Goal: Task Accomplishment & Management: Complete application form

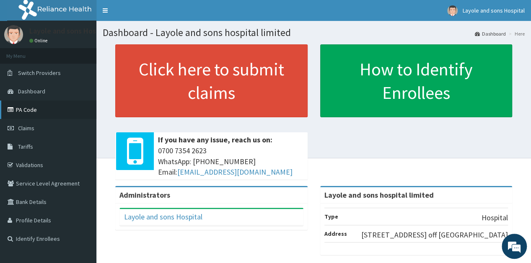
click at [23, 111] on link "PA Code" at bounding box center [48, 110] width 96 height 18
click at [40, 126] on link "Claims" at bounding box center [48, 128] width 96 height 18
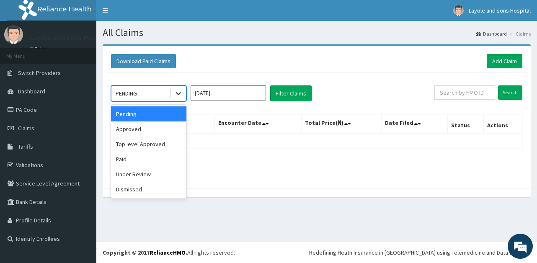
click at [171, 95] on div at bounding box center [178, 93] width 15 height 15
click at [130, 127] on div "Approved" at bounding box center [148, 129] width 75 height 15
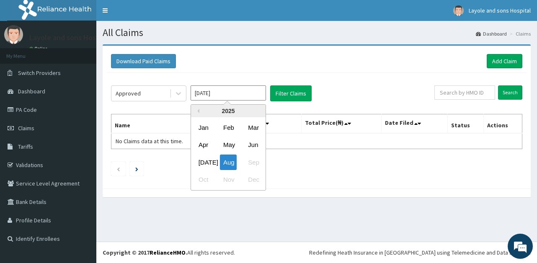
click at [242, 91] on input "Aug 2025" at bounding box center [228, 93] width 75 height 15
click at [209, 156] on div "Jul" at bounding box center [203, 163] width 17 height 16
type input "Jul 2025"
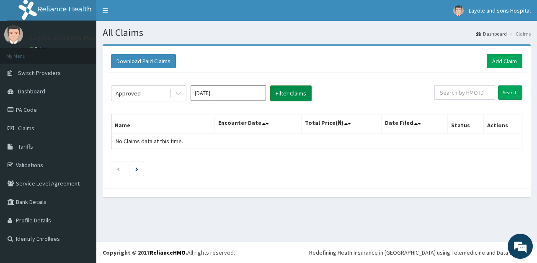
click at [295, 97] on button "Filter Claims" at bounding box center [291, 94] width 42 height 16
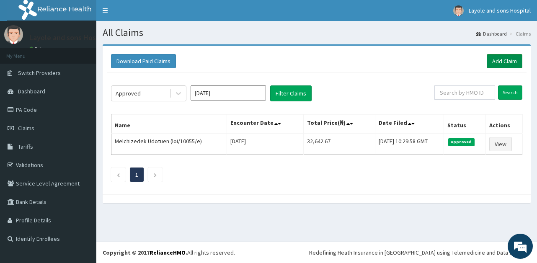
click at [505, 58] on link "Add Claim" at bounding box center [505, 61] width 36 height 14
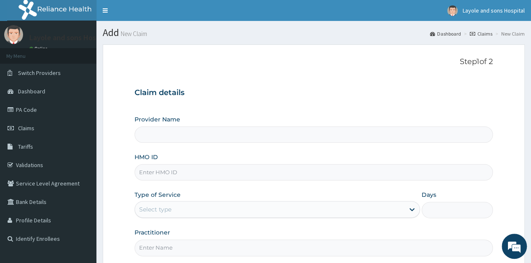
type input "Layole and sons hospital limited"
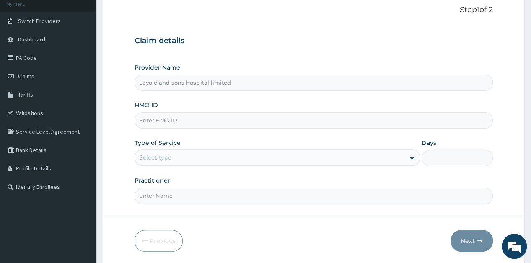
scroll to position [52, 0]
click at [214, 121] on input "HMO ID" at bounding box center [314, 120] width 358 height 16
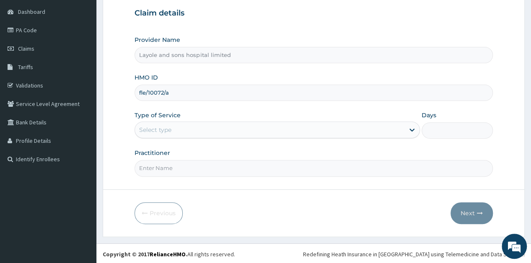
type input "fle/10072/a"
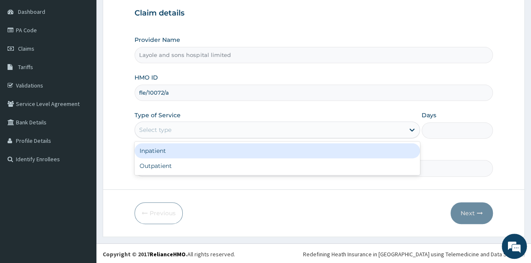
click at [397, 134] on div "Select type" at bounding box center [269, 129] width 269 height 13
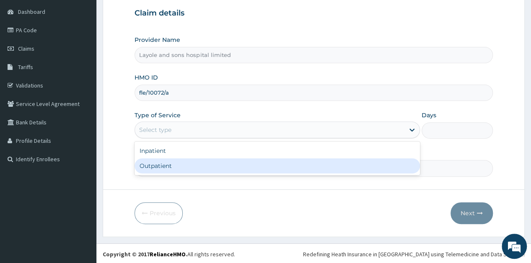
click at [190, 161] on div "Outpatient" at bounding box center [277, 165] width 285 height 15
type input "1"
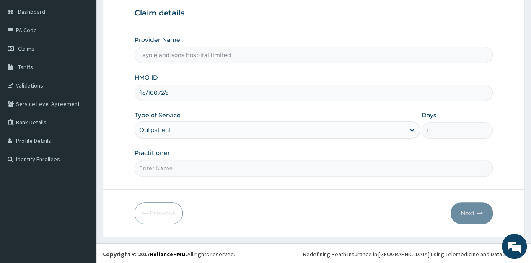
click at [242, 162] on input "Practitioner" at bounding box center [314, 168] width 358 height 16
type input "Dr Toby"
click at [466, 210] on button "Next" at bounding box center [472, 213] width 42 height 22
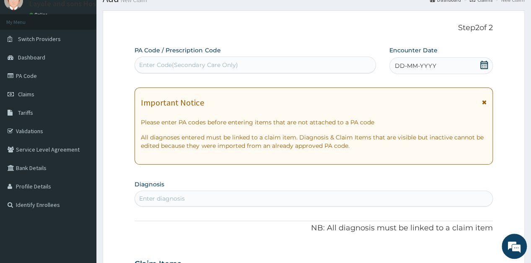
scroll to position [0, 0]
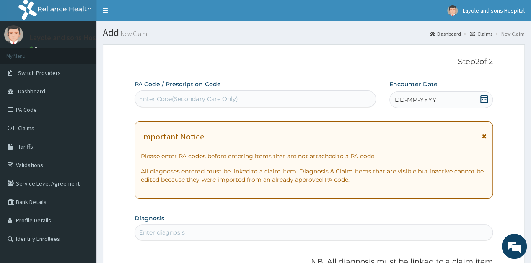
click at [484, 102] on icon at bounding box center [484, 99] width 8 height 8
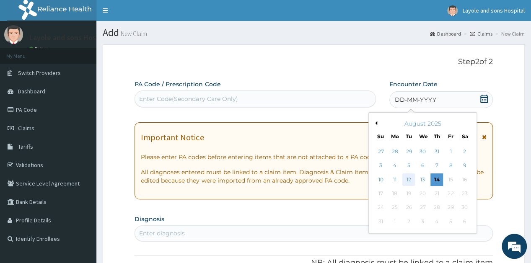
click at [407, 182] on div "12" at bounding box center [408, 180] width 13 height 13
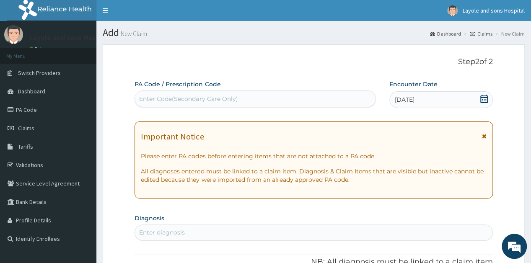
click at [223, 101] on div "Enter Code(Secondary Care Only)" at bounding box center [188, 99] width 99 height 8
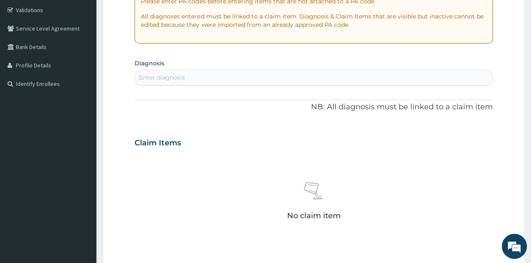
scroll to position [158, 0]
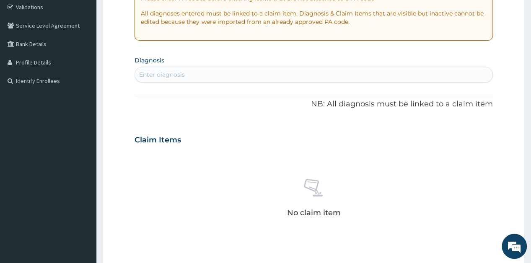
click at [212, 83] on div "PA Code / Prescription Code Enter Code(Secondary Care Only) Encounter Date 12-0…" at bounding box center [314, 139] width 358 height 434
click at [228, 73] on div "Enter diagnosis" at bounding box center [313, 74] width 357 height 13
type input "malaria"
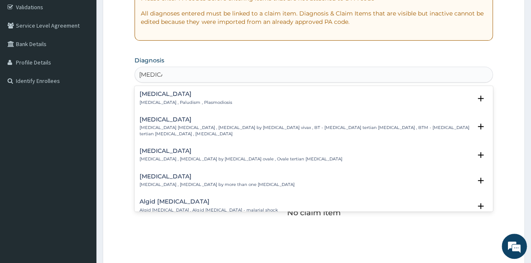
click at [210, 104] on div "Malaria Malaria , Paludism , Plasmodiosis" at bounding box center [314, 98] width 348 height 15
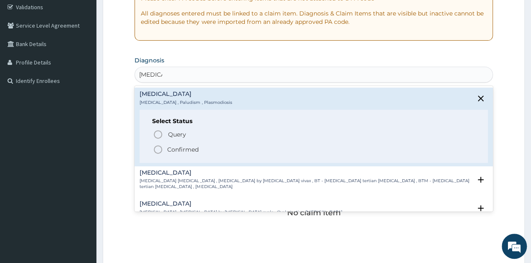
click at [181, 149] on p "Confirmed" at bounding box center [182, 149] width 31 height 8
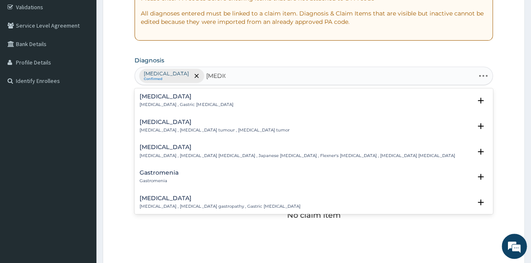
type input "gastroe"
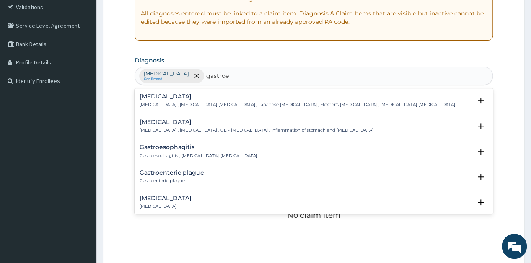
click at [200, 128] on p "Gastroenteritis , Gastroenteropathy , GE - Gastroenteritis , Inflammation of st…" at bounding box center [257, 130] width 234 height 6
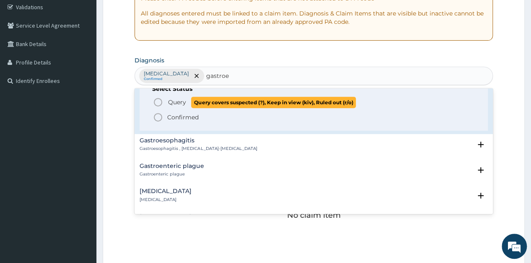
scroll to position [65, 0]
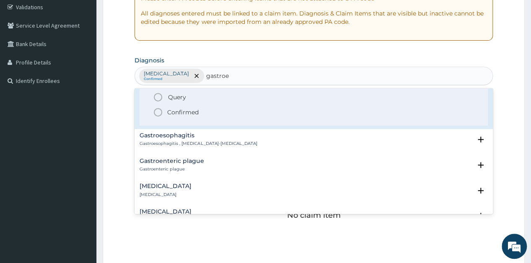
click at [176, 183] on h4 "Acute gastroenteritis" at bounding box center [166, 186] width 52 height 6
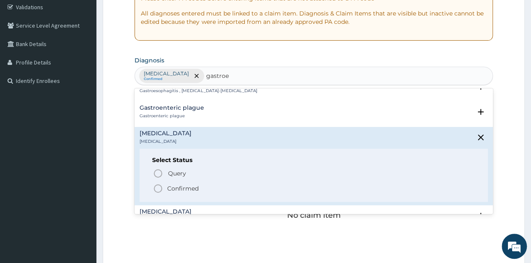
click at [168, 187] on p "Confirmed" at bounding box center [182, 188] width 31 height 8
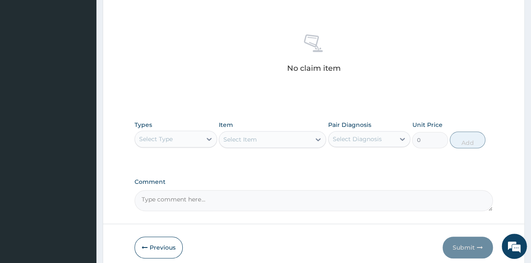
scroll to position [308, 0]
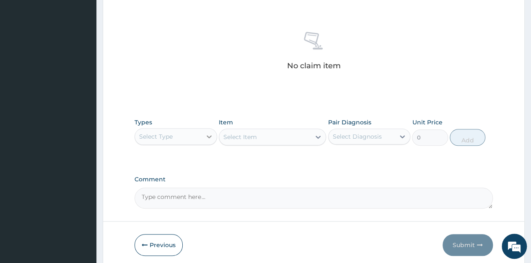
click at [207, 132] on icon at bounding box center [209, 136] width 8 height 8
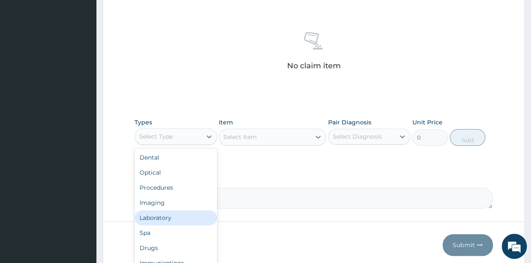
click at [162, 216] on div "Laboratory" at bounding box center [176, 217] width 82 height 15
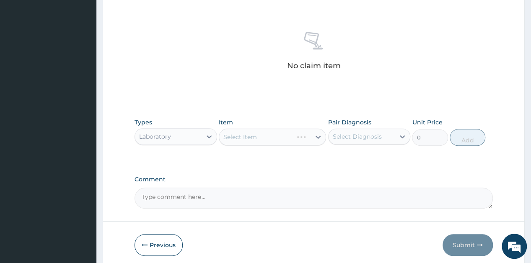
scroll to position [340, 0]
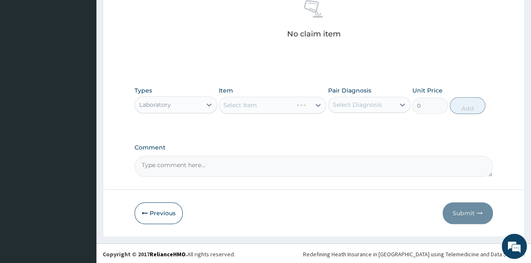
click at [312, 102] on div "Select Item" at bounding box center [272, 105] width 107 height 17
click at [319, 104] on div "Select Item" at bounding box center [272, 105] width 107 height 17
click at [319, 104] on icon at bounding box center [318, 105] width 5 height 3
type input "m"
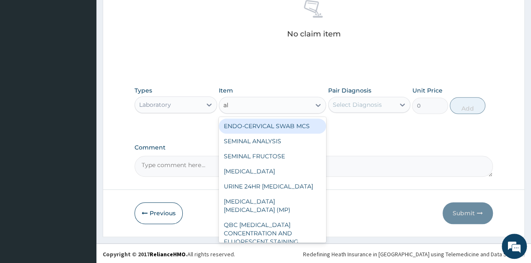
type input "ala"
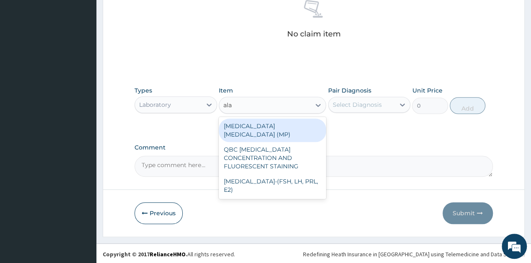
click at [295, 119] on div "MALARIA PARASITE (MP)" at bounding box center [272, 130] width 107 height 23
type input "560"
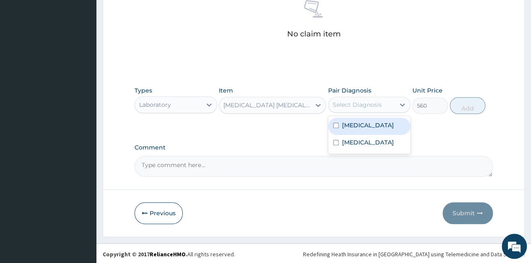
drag, startPoint x: 387, startPoint y: 104, endPoint x: 361, endPoint y: 128, distance: 35.6
click at [361, 113] on div "option Malaria focused, 1 of 2. 2 results available. Use Up and Down to choose …" at bounding box center [369, 105] width 82 height 16
click at [361, 128] on label "Malaria" at bounding box center [368, 125] width 52 height 8
checkbox input "true"
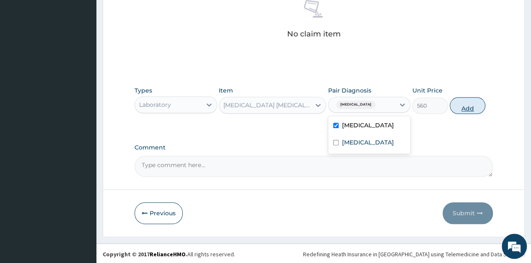
click at [470, 110] on button "Add" at bounding box center [468, 105] width 36 height 17
type input "0"
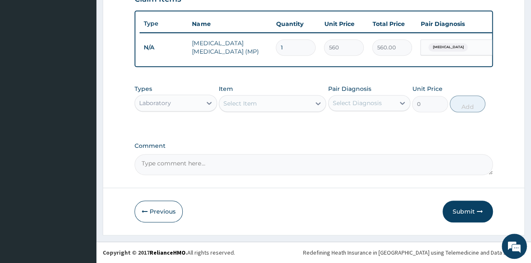
scroll to position [306, 0]
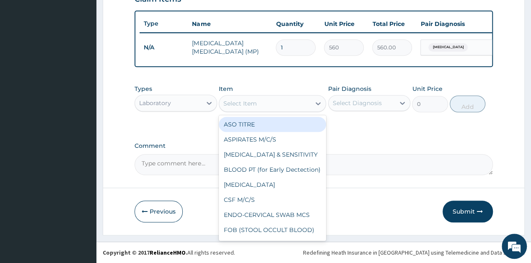
click at [303, 105] on div "Select Item" at bounding box center [264, 103] width 91 height 13
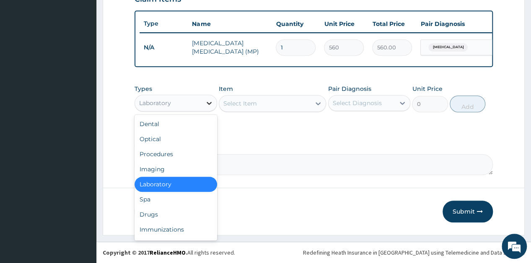
click at [206, 103] on icon at bounding box center [209, 103] width 8 height 8
click at [149, 210] on div "Drugs" at bounding box center [176, 214] width 82 height 15
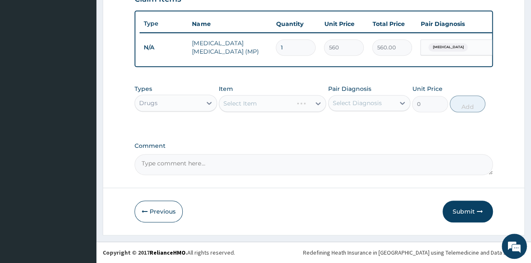
click at [321, 108] on div "Select Item" at bounding box center [272, 103] width 107 height 17
click at [321, 108] on icon at bounding box center [318, 103] width 8 height 8
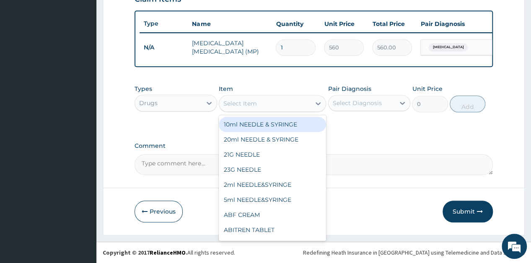
click at [321, 108] on icon at bounding box center [318, 103] width 8 height 8
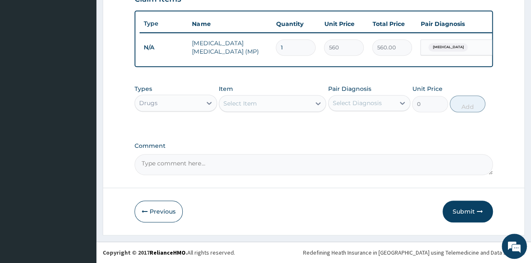
click at [321, 108] on icon at bounding box center [318, 103] width 8 height 8
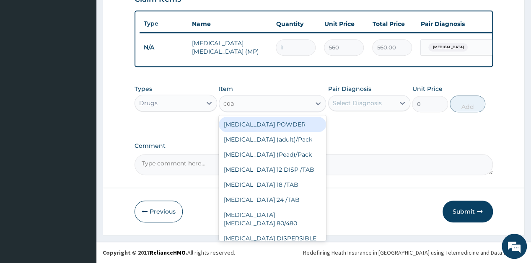
type input "coar"
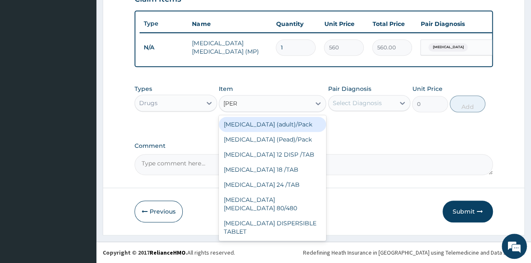
click at [282, 126] on div "Coartem (adult)/Pack" at bounding box center [272, 124] width 107 height 15
type input "682.5"
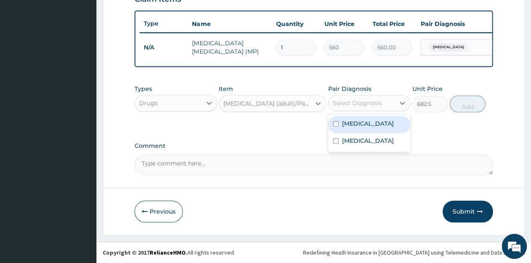
click at [389, 106] on div "Select Diagnosis" at bounding box center [362, 102] width 66 height 13
click at [352, 118] on div "Malaria" at bounding box center [369, 124] width 82 height 17
checkbox input "true"
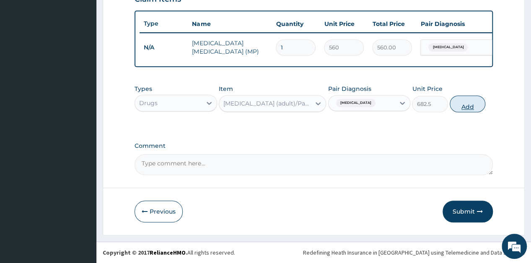
click at [475, 112] on button "Add" at bounding box center [468, 104] width 36 height 17
type input "0"
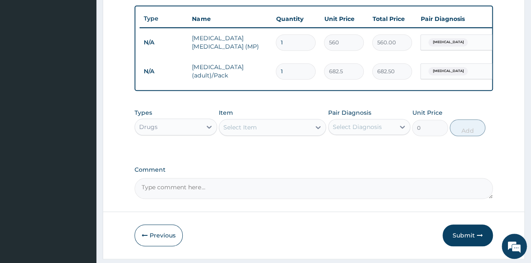
scroll to position [320, 0]
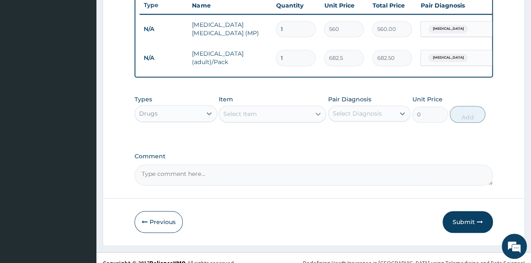
click at [319, 118] on icon at bounding box center [318, 114] width 8 height 8
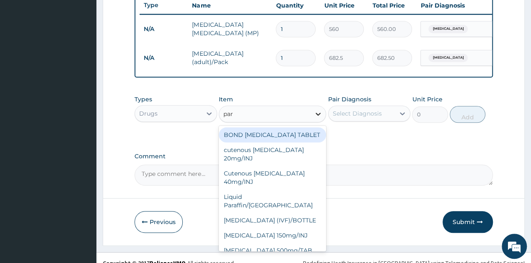
type input "para"
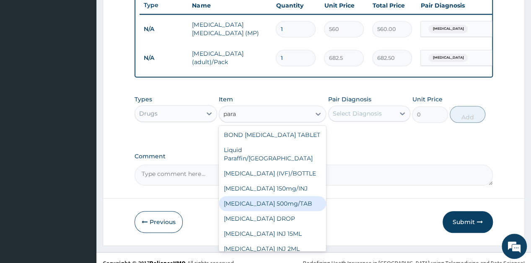
click at [269, 204] on div "PARACETAMOL 500mg/TAB" at bounding box center [272, 203] width 107 height 15
type input "5.25"
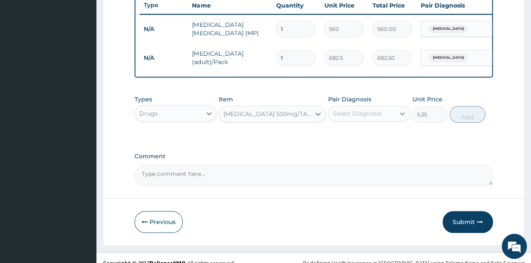
click at [398, 116] on icon at bounding box center [402, 113] width 8 height 8
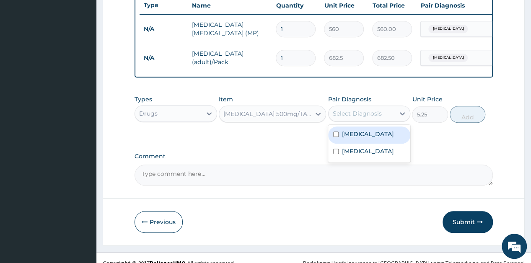
click at [364, 144] on div "Malaria" at bounding box center [369, 135] width 82 height 17
checkbox input "true"
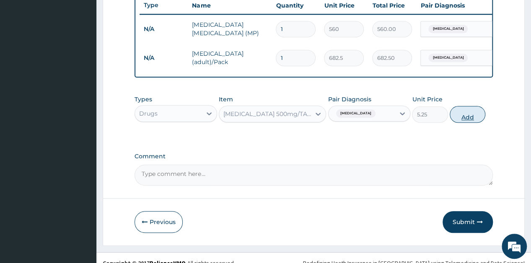
click at [470, 123] on button "Add" at bounding box center [468, 114] width 36 height 17
type input "0"
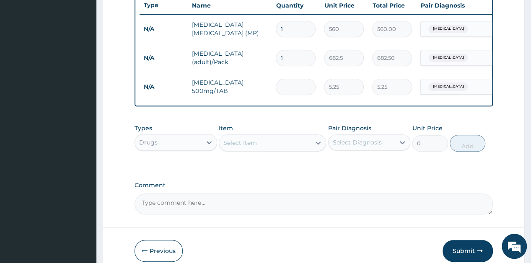
type input "0.00"
type input "3"
type input "15.75"
type input "30"
type input "157.50"
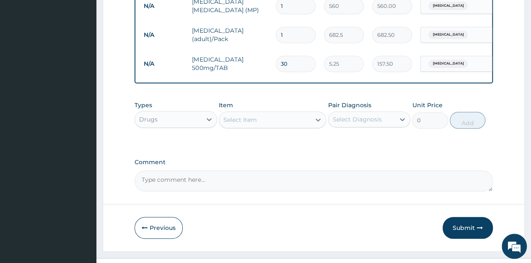
scroll to position [345, 0]
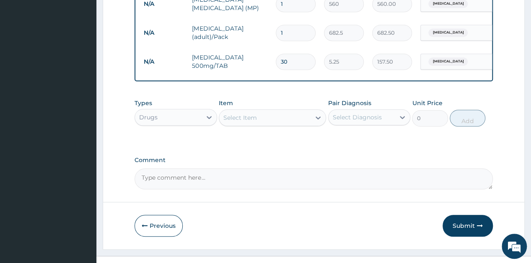
type input "30"
click at [305, 124] on div "Select Item" at bounding box center [264, 117] width 91 height 13
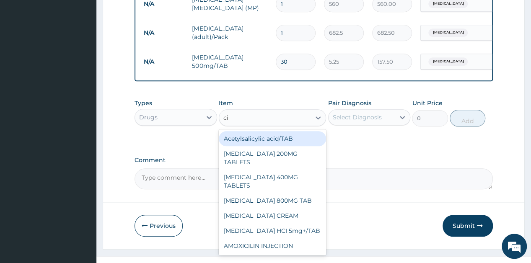
type input "cip"
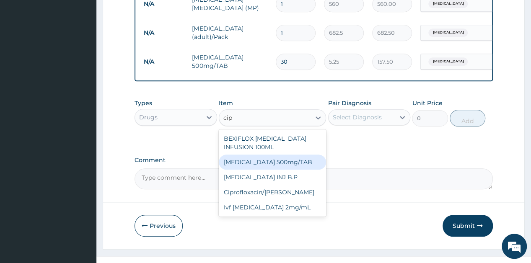
click at [255, 166] on div "Ciprofloxacin 500mg/TAB" at bounding box center [272, 162] width 107 height 15
type input "26.77"
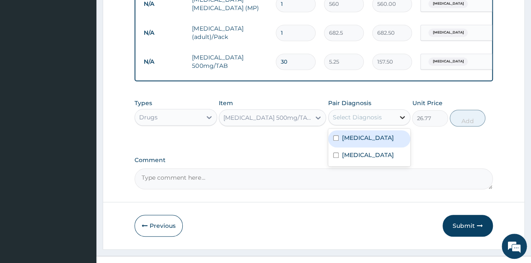
click at [406, 122] on icon at bounding box center [402, 117] width 8 height 8
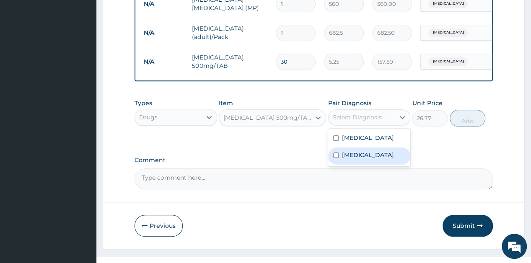
click at [362, 158] on label "Acute gastroenteritis" at bounding box center [368, 155] width 52 height 8
checkbox input "true"
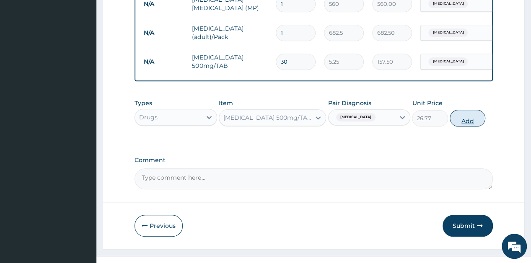
click at [470, 125] on button "Add" at bounding box center [468, 118] width 36 height 17
type input "0"
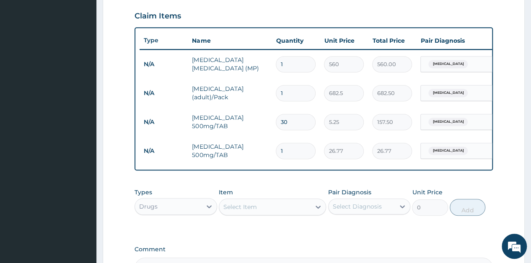
scroll to position [283, 0]
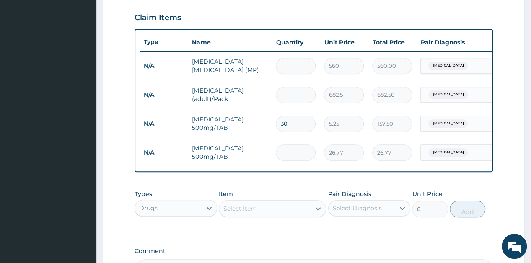
type input "0.00"
type input "1"
type input "26.77"
type input "10"
type input "267.70"
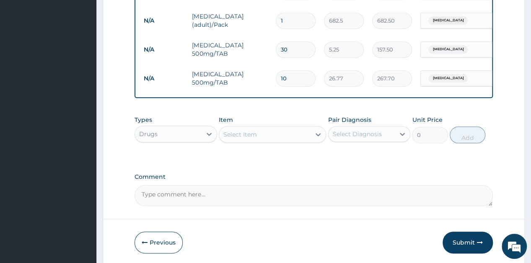
scroll to position [358, 0]
type input "10"
click at [319, 138] on icon at bounding box center [318, 134] width 8 height 8
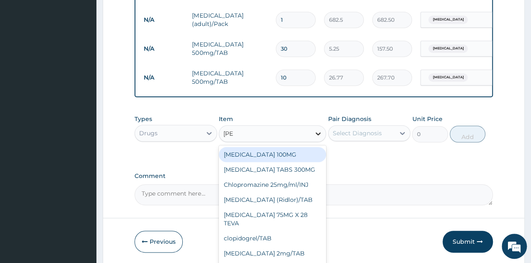
type input "loper"
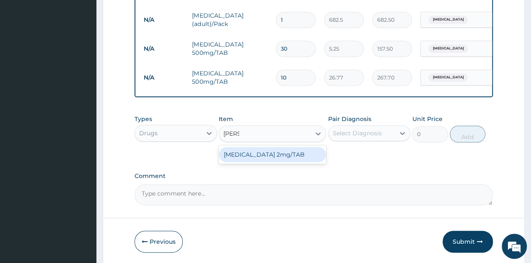
click at [292, 161] on div "LOPERAMIDE 2mg/TAB" at bounding box center [272, 154] width 107 height 15
type input "26.25"
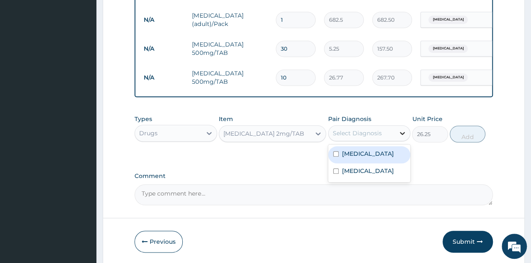
click at [400, 138] on icon at bounding box center [402, 133] width 8 height 8
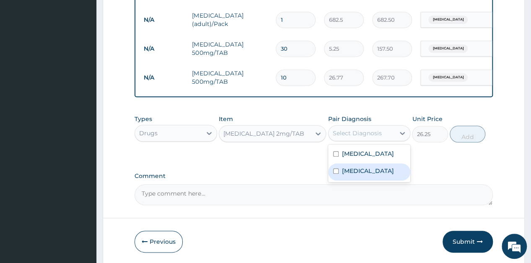
click at [363, 175] on label "Acute gastroenteritis" at bounding box center [368, 171] width 52 height 8
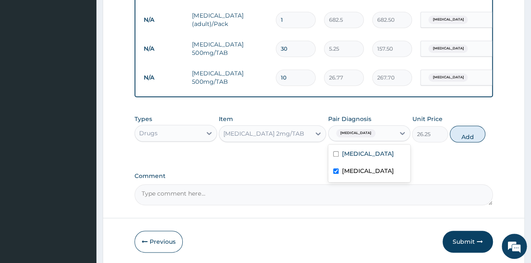
checkbox input "true"
click at [470, 141] on button "Add" at bounding box center [468, 134] width 36 height 17
type input "0"
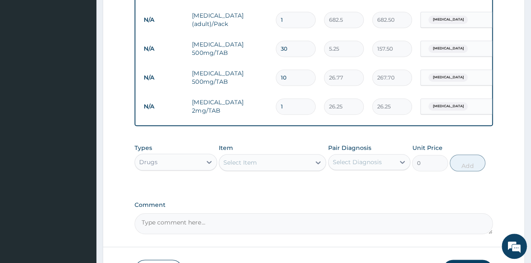
type input "0.00"
type input "4"
type input "105.00"
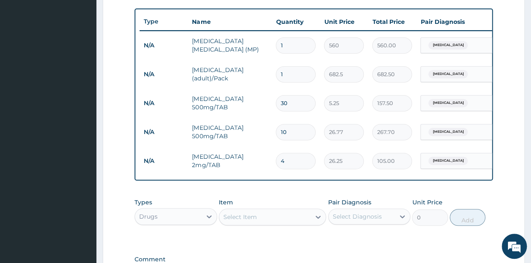
scroll to position [292, 0]
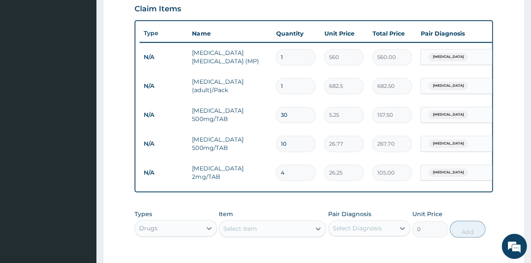
type input "2"
type input "52.50"
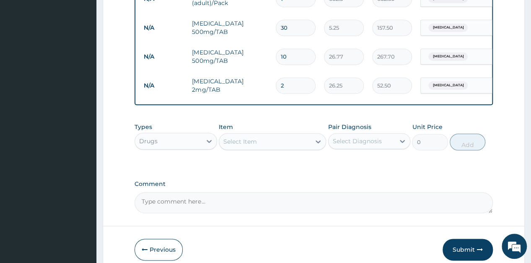
scroll to position [381, 0]
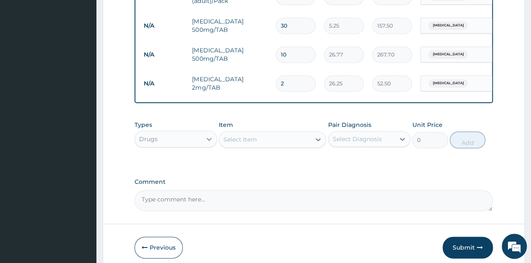
type input "2"
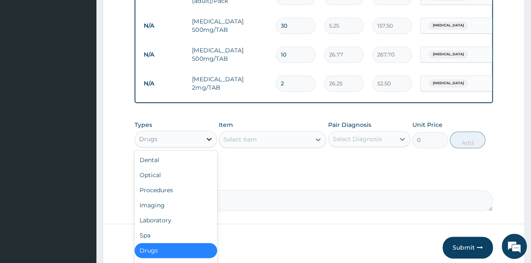
click at [213, 143] on icon at bounding box center [209, 139] width 8 height 8
click at [170, 198] on div "Procedures" at bounding box center [176, 190] width 82 height 15
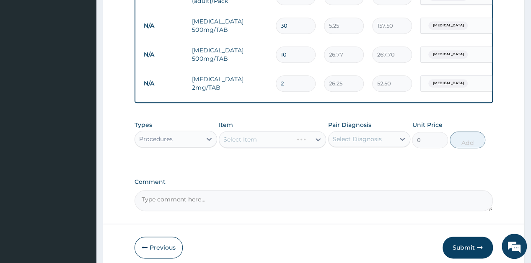
click at [313, 146] on div "Select Item" at bounding box center [272, 139] width 107 height 17
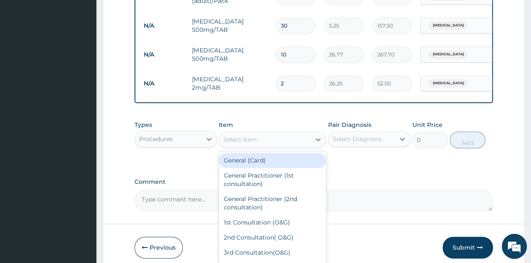
click at [313, 146] on div at bounding box center [318, 139] width 15 height 15
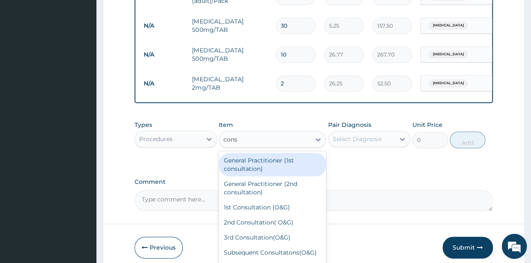
type input "consu"
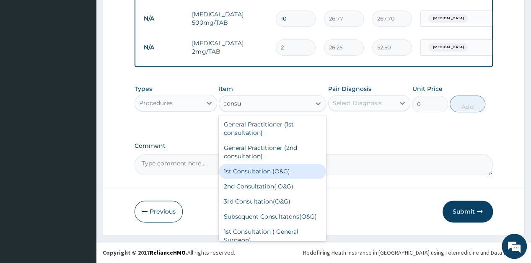
scroll to position [0, 0]
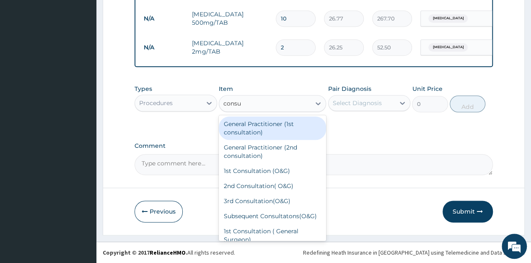
click at [278, 120] on div "General Practitioner (1st consultation)" at bounding box center [272, 128] width 107 height 23
type input "1500"
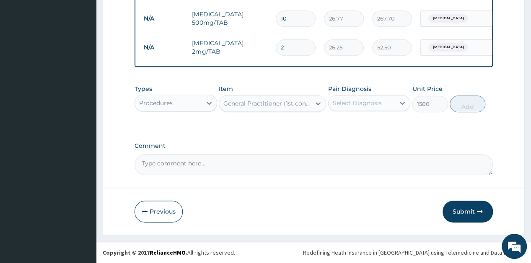
click at [375, 105] on div "Select Diagnosis" at bounding box center [357, 103] width 49 height 8
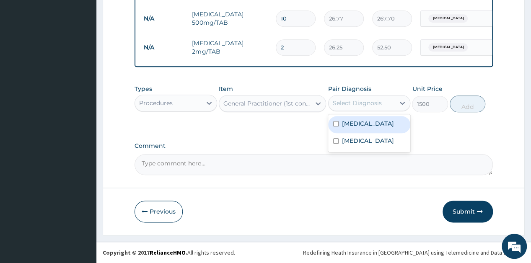
click at [355, 130] on div "Malaria" at bounding box center [369, 124] width 82 height 17
checkbox input "true"
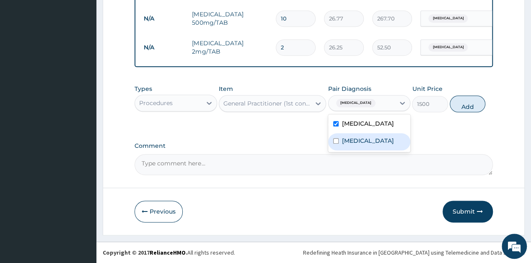
click at [360, 144] on label "Acute gastroenteritis" at bounding box center [368, 141] width 52 height 8
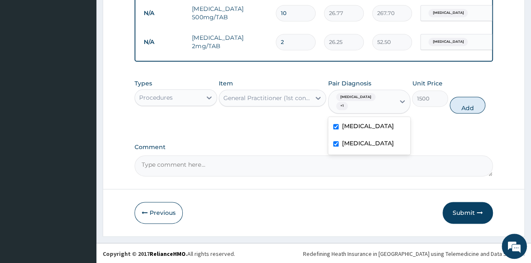
checkbox input "true"
click at [465, 106] on button "Add" at bounding box center [468, 105] width 36 height 17
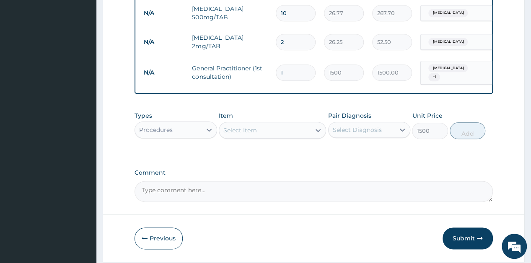
type input "0"
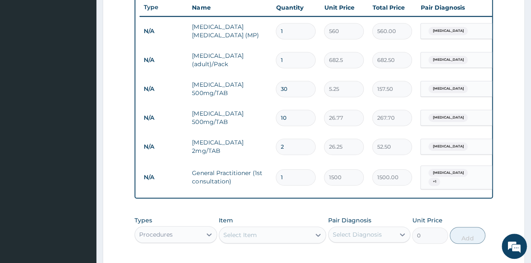
scroll to position [315, 0]
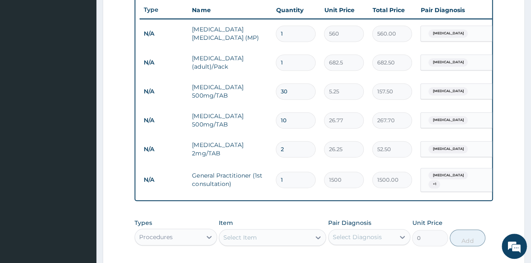
click at [299, 151] on input "2" at bounding box center [296, 149] width 40 height 16
type input "0.00"
type input "4"
type input "105.00"
type input "4"
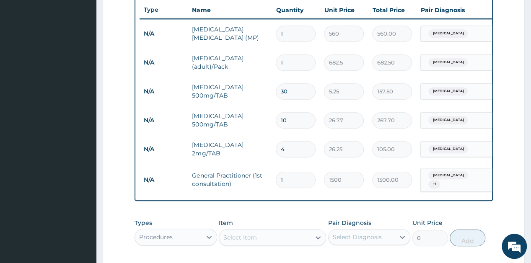
click at [303, 125] on input "10" at bounding box center [296, 120] width 40 height 16
type input "8"
type input "214.16"
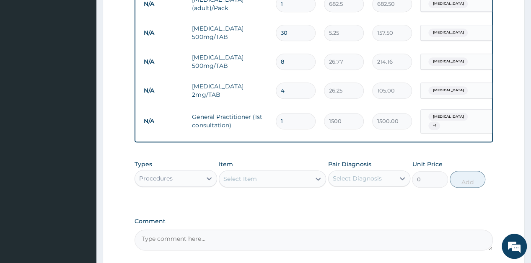
scroll to position [452, 0]
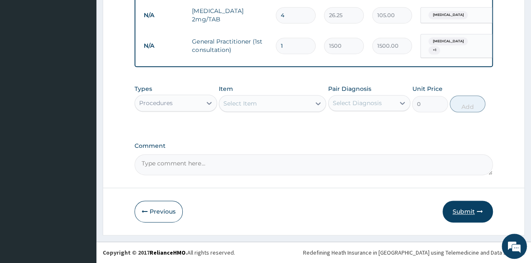
type input "8"
click at [460, 207] on button "Submit" at bounding box center [468, 212] width 50 height 22
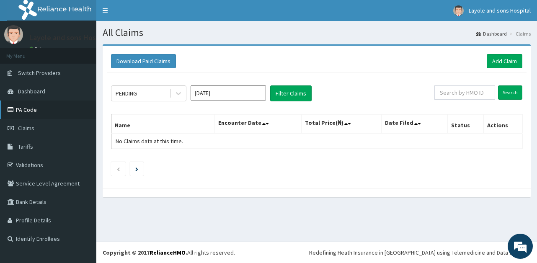
click at [43, 110] on link "PA Code" at bounding box center [48, 110] width 96 height 18
click at [506, 61] on link "Add Claim" at bounding box center [505, 61] width 36 height 14
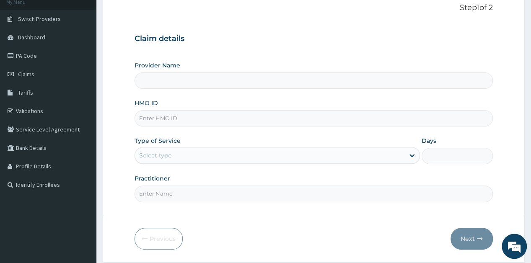
scroll to position [54, 0]
type input "Layole and sons hospital limited"
click at [257, 121] on input "HMO ID" at bounding box center [314, 118] width 358 height 16
type input "vtl/10218/c"
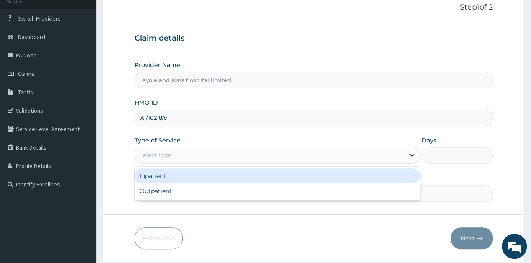
click at [405, 155] on div at bounding box center [412, 155] width 15 height 15
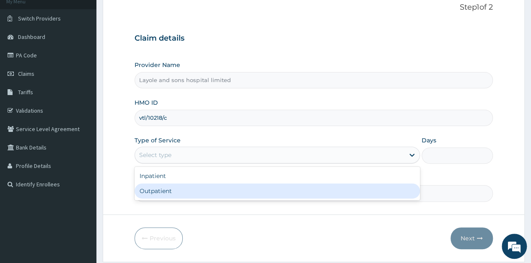
click at [169, 192] on div "Outpatient" at bounding box center [277, 191] width 285 height 15
type input "1"
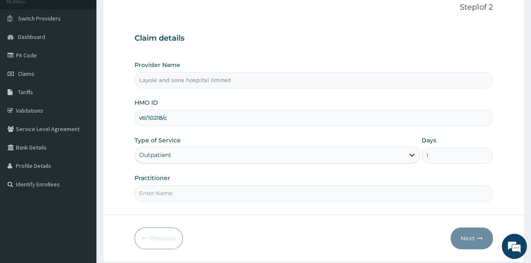
scroll to position [80, 0]
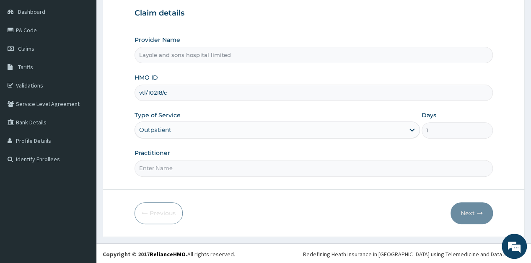
click at [194, 172] on input "Practitioner" at bounding box center [314, 168] width 358 height 16
type input "Dr Toby"
click at [470, 206] on button "Next" at bounding box center [472, 213] width 42 height 22
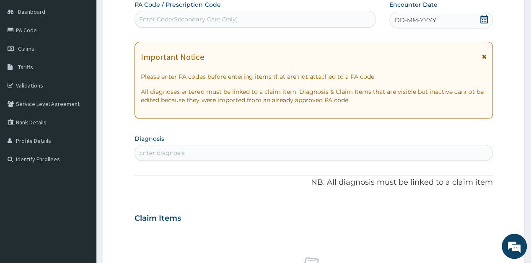
scroll to position [40, 0]
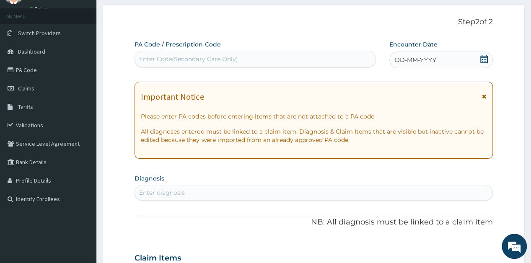
click at [485, 61] on icon at bounding box center [484, 59] width 8 height 8
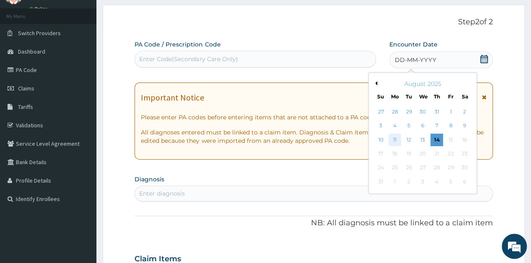
click at [389, 140] on div "11" at bounding box center [395, 140] width 13 height 13
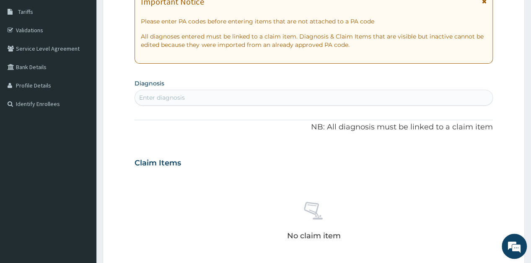
scroll to position [139, 0]
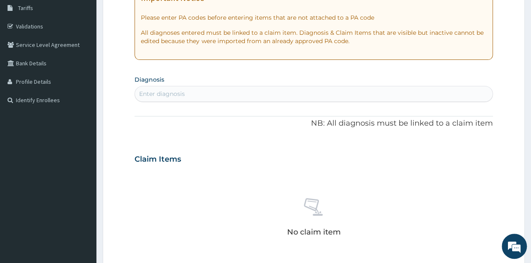
click at [430, 93] on div "Enter diagnosis" at bounding box center [313, 93] width 357 height 13
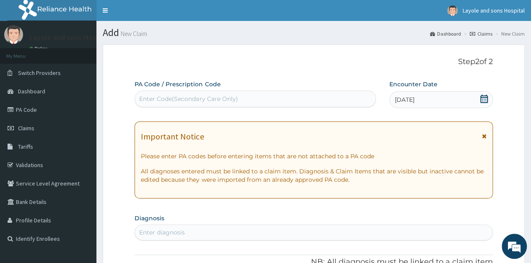
click at [246, 94] on div "Enter Code(Secondary Care Only)" at bounding box center [255, 98] width 241 height 13
paste input "PA/CF3118"
type input "PA/CF3118"
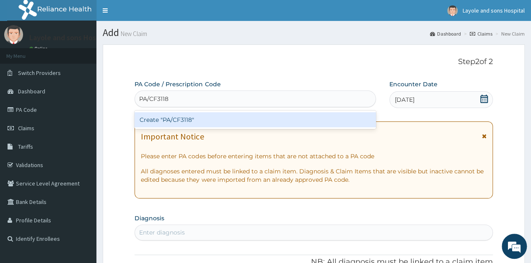
click at [182, 118] on div "Create "PA/CF3118"" at bounding box center [255, 119] width 241 height 15
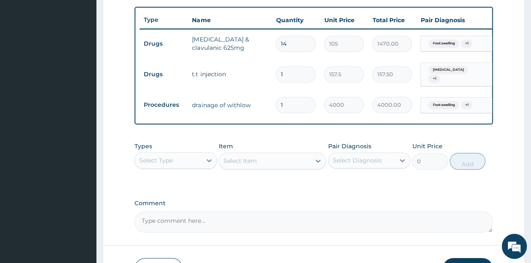
scroll to position [306, 0]
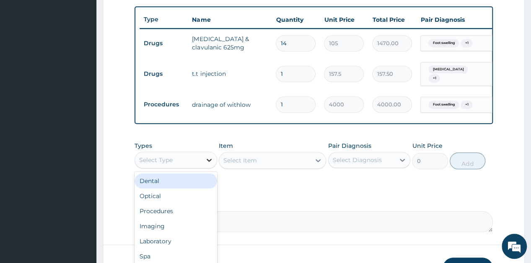
click at [209, 159] on icon at bounding box center [209, 160] width 8 height 8
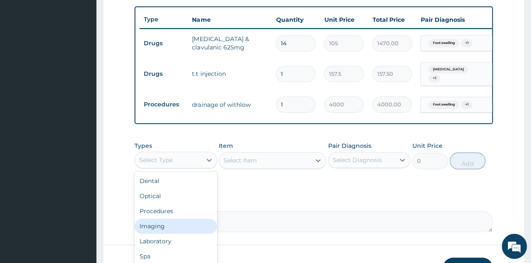
scroll to position [29, 0]
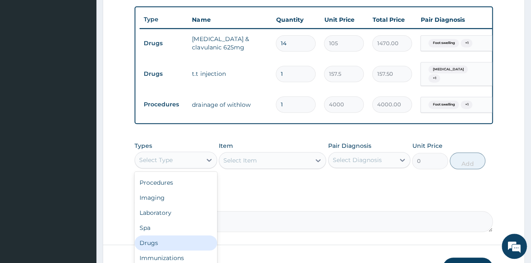
click at [154, 240] on div "Drugs" at bounding box center [176, 243] width 82 height 15
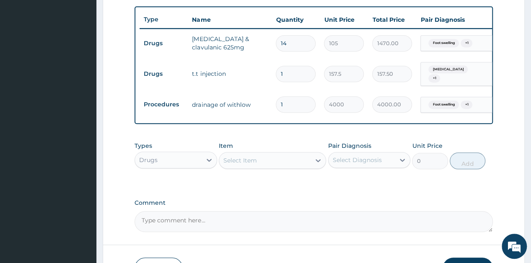
click at [319, 168] on div at bounding box center [318, 160] width 15 height 15
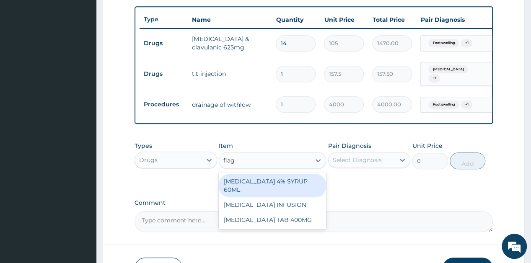
type input "flagy"
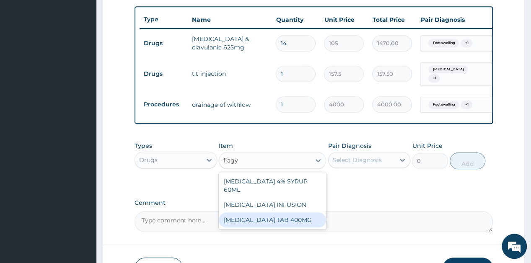
click at [272, 215] on div "FLAGYL TAB 400MG" at bounding box center [272, 220] width 107 height 15
type input "26.25"
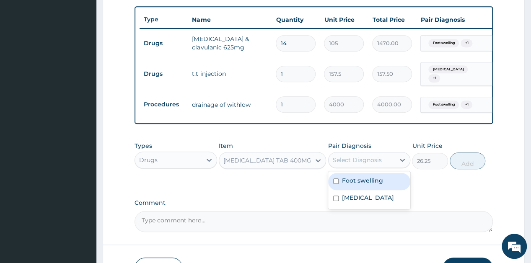
click at [391, 160] on div "Select Diagnosis" at bounding box center [362, 159] width 66 height 13
click at [370, 188] on div "Foot swelling" at bounding box center [369, 181] width 82 height 17
checkbox input "true"
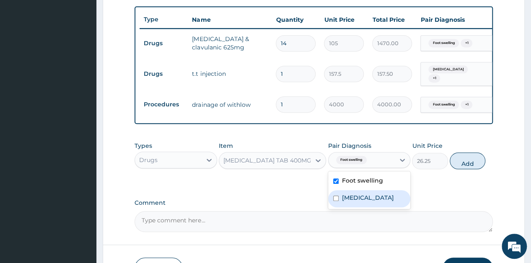
click at [369, 197] on label "Cellulitis of foot" at bounding box center [368, 198] width 52 height 8
checkbox input "true"
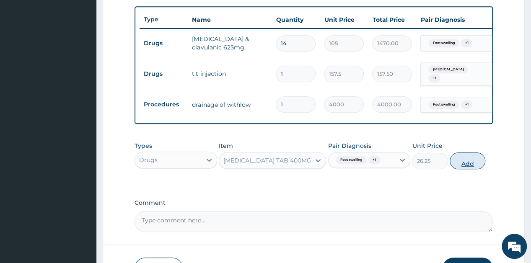
click at [464, 165] on button "Add" at bounding box center [468, 161] width 36 height 17
type input "0"
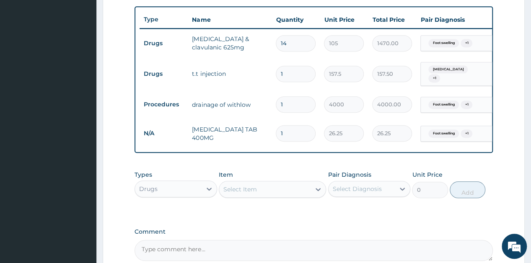
click at [334, 126] on input "26.25" at bounding box center [344, 133] width 40 height 16
click at [292, 130] on input "1" at bounding box center [296, 133] width 40 height 16
type input "15"
type input "393.75"
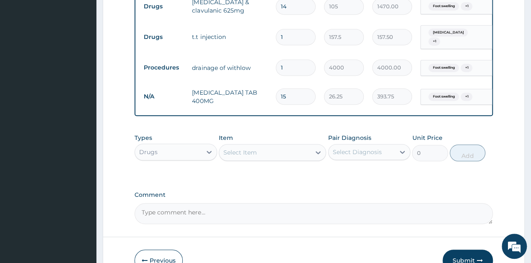
scroll to position [343, 0]
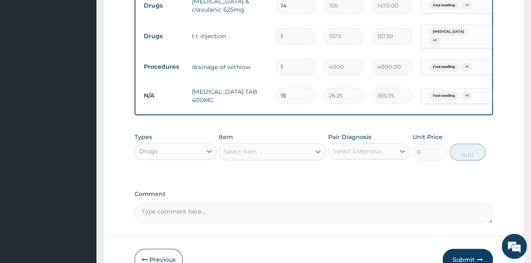
type input "15"
click at [293, 153] on div "Select Item" at bounding box center [264, 151] width 91 height 13
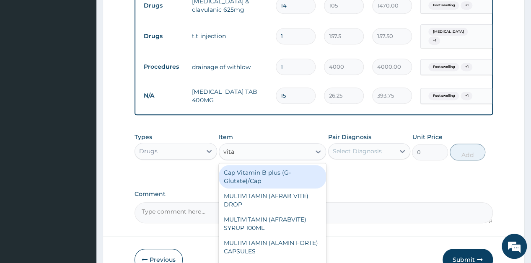
type input "vitam"
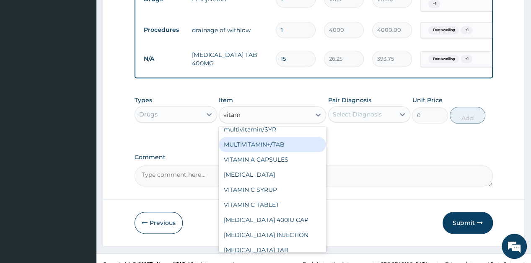
scroll to position [300, 0]
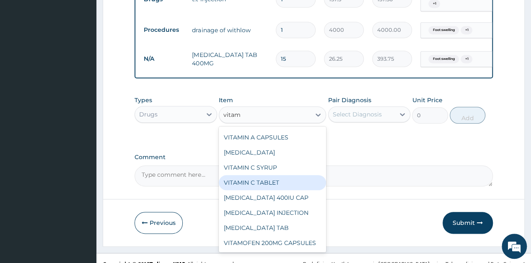
click at [261, 181] on div "VITAMIN C TABLET" at bounding box center [272, 182] width 107 height 15
type input "2.62"
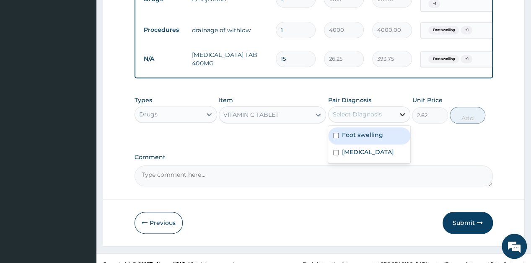
click at [402, 117] on icon at bounding box center [402, 114] width 8 height 8
click at [373, 143] on div "Foot swelling" at bounding box center [369, 135] width 82 height 17
checkbox input "true"
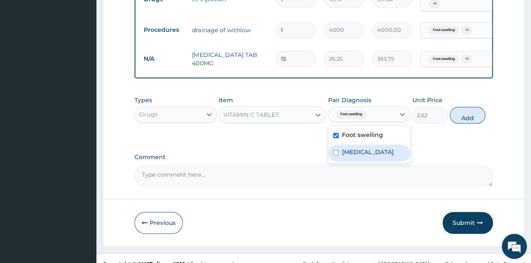
click at [374, 151] on label "Cellulitis of foot" at bounding box center [368, 152] width 52 height 8
checkbox input "true"
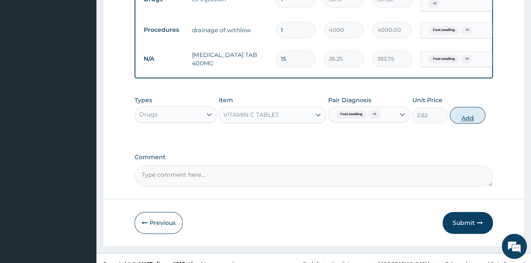
click at [467, 121] on button "Add" at bounding box center [468, 115] width 36 height 17
type input "0"
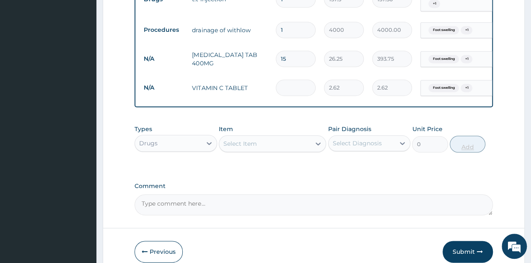
type input "0.00"
type input "4"
type input "10.48"
type input "42"
type input "110.04"
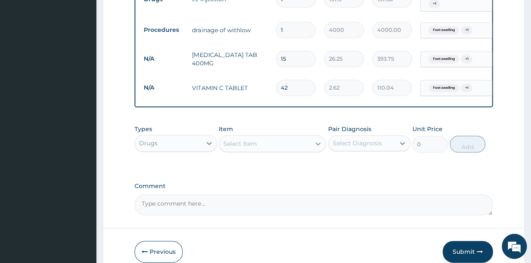
type input "42"
click at [314, 148] on icon at bounding box center [318, 144] width 8 height 8
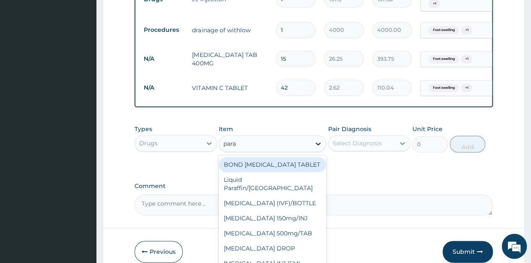
type input "parac"
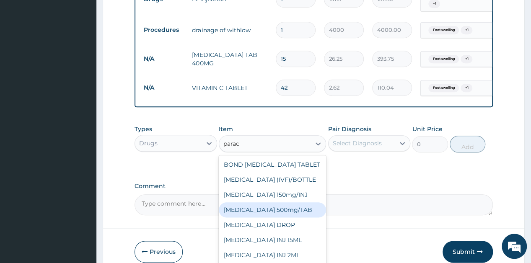
click at [274, 215] on div "PARACETAMOL 500mg/TAB" at bounding box center [272, 209] width 107 height 15
type input "5.25"
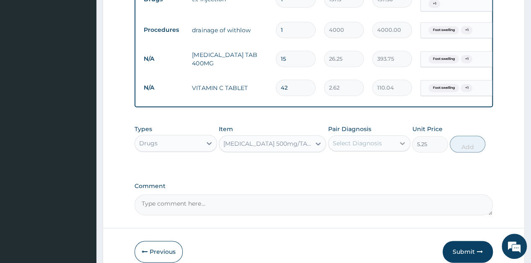
click at [397, 145] on div at bounding box center [402, 143] width 15 height 15
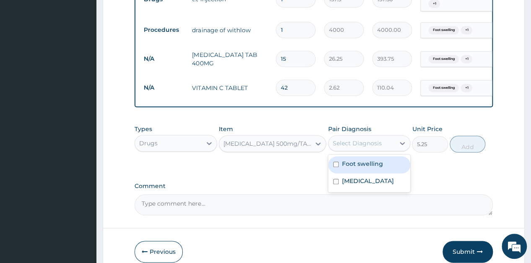
click at [368, 172] on div "Foot swelling" at bounding box center [369, 164] width 82 height 17
checkbox input "true"
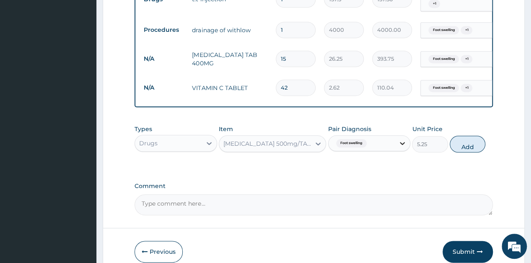
click at [402, 143] on icon at bounding box center [402, 143] width 8 height 8
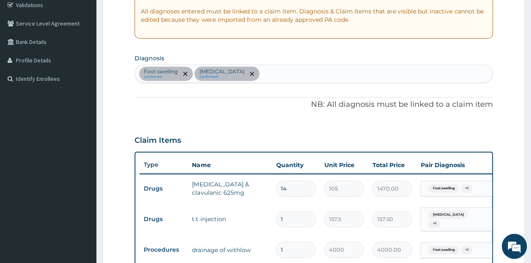
scroll to position [160, 0]
click at [291, 78] on div "Foot swelling confirmed Cellulitis of foot confirmed" at bounding box center [313, 74] width 357 height 18
type input "headache"
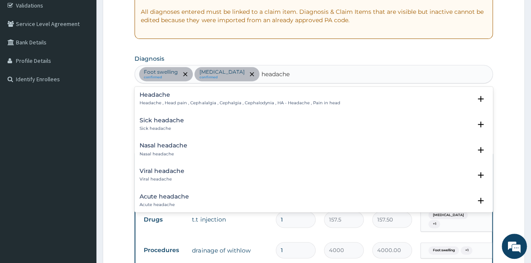
click at [195, 102] on p "Headache , Head pain , Cephalalgia , Cephalgia , Cephalodynia , HA - Headache ,…" at bounding box center [240, 103] width 200 height 6
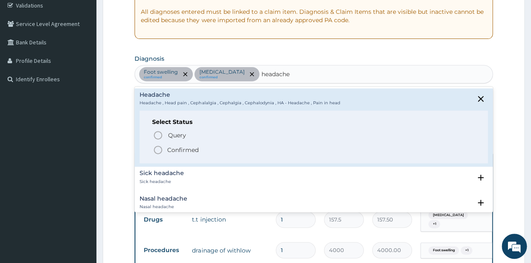
click at [198, 146] on p "Confirmed" at bounding box center [182, 150] width 31 height 8
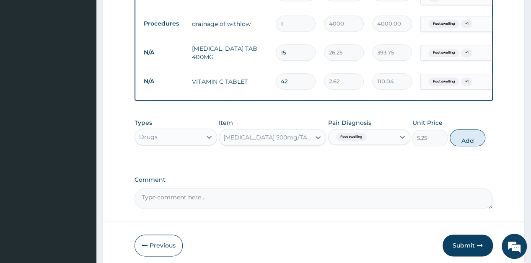
scroll to position [387, 0]
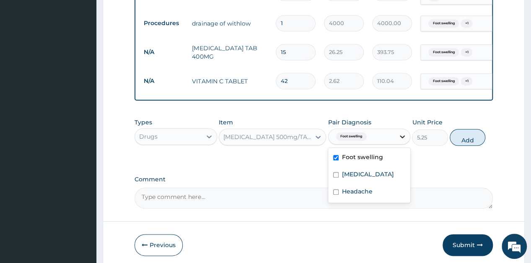
click at [398, 140] on icon at bounding box center [402, 136] width 8 height 8
click at [355, 189] on div "Headache" at bounding box center [369, 192] width 82 height 17
checkbox input "true"
click at [366, 161] on label "Foot swelling" at bounding box center [362, 157] width 41 height 8
checkbox input "false"
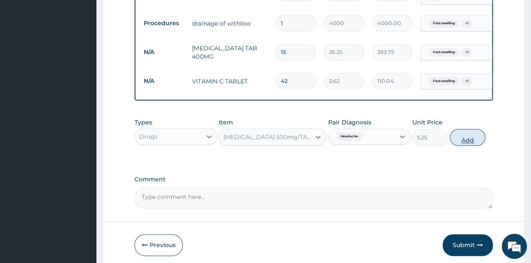
click at [462, 142] on button "Add" at bounding box center [468, 137] width 36 height 17
type input "0"
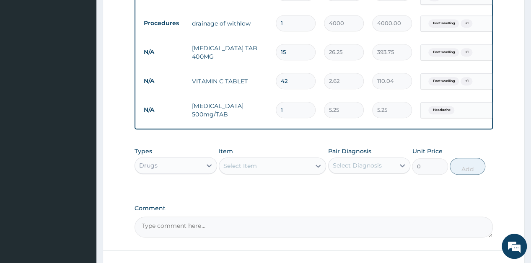
type input "0.00"
type input "3"
type input "15.75"
type input "30"
type input "157.50"
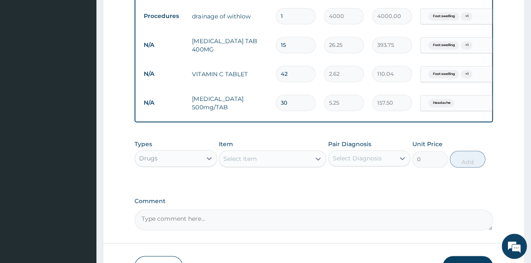
scroll to position [395, 0]
type input "30"
click at [291, 162] on div "Select Item" at bounding box center [264, 157] width 91 height 13
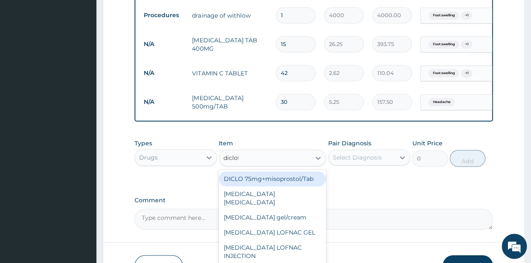
type input "diclofe"
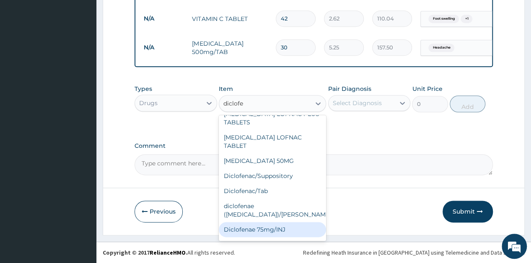
scroll to position [88, 0]
click at [265, 221] on div "Diclofenae 75mg/INJ" at bounding box center [272, 228] width 107 height 15
type input "39.38"
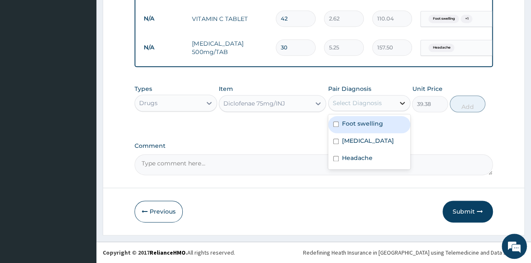
click at [401, 101] on icon at bounding box center [402, 103] width 8 height 8
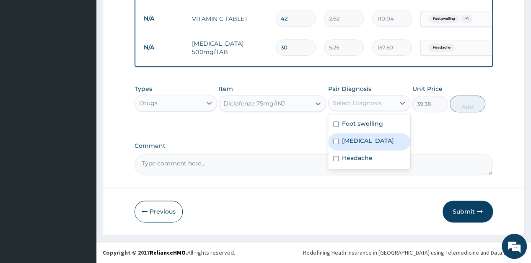
click at [369, 136] on div "Cellulitis of foot" at bounding box center [369, 141] width 82 height 17
checkbox input "true"
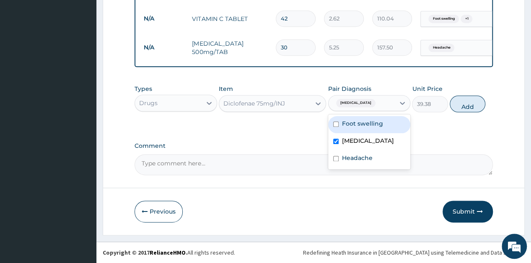
click at [376, 130] on div "Foot swelling" at bounding box center [369, 124] width 82 height 17
checkbox input "true"
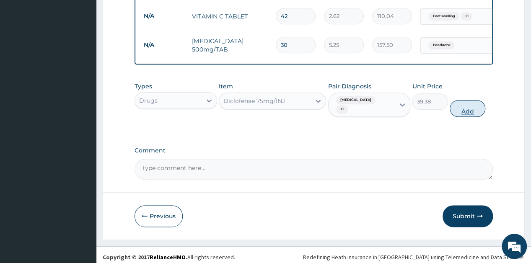
click at [462, 109] on button "Add" at bounding box center [468, 108] width 36 height 17
type input "0"
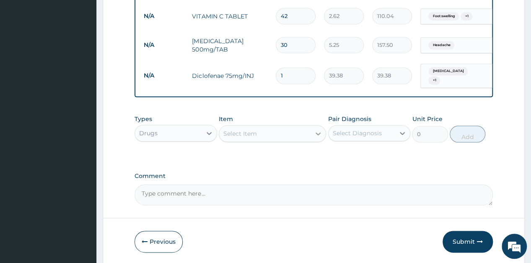
click at [322, 130] on icon at bounding box center [318, 134] width 8 height 8
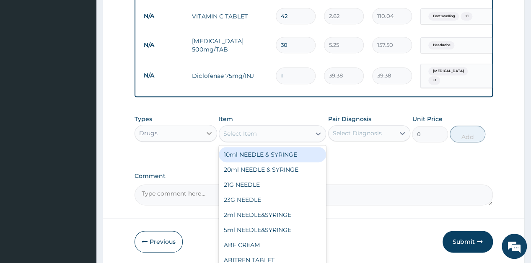
click at [213, 130] on icon at bounding box center [209, 133] width 8 height 8
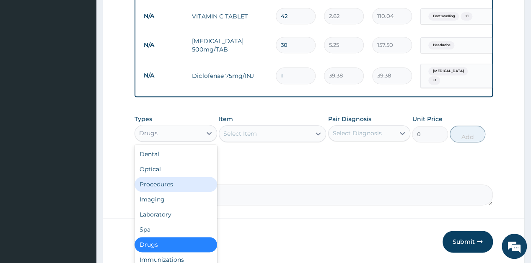
click at [167, 185] on div "Procedures" at bounding box center [176, 184] width 82 height 15
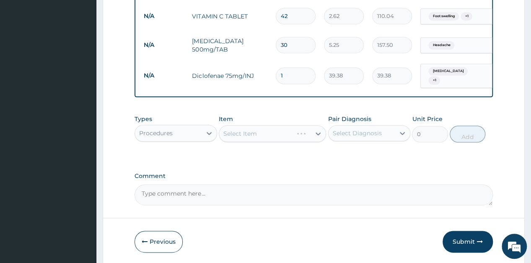
click at [302, 131] on div "Select Item" at bounding box center [272, 133] width 107 height 17
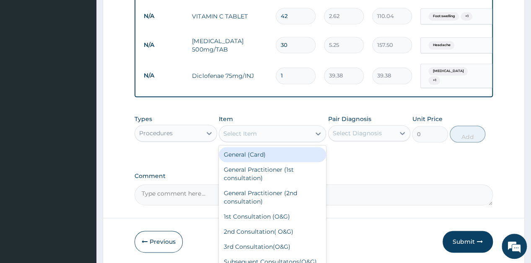
click at [302, 131] on div "Select Item" at bounding box center [264, 133] width 91 height 13
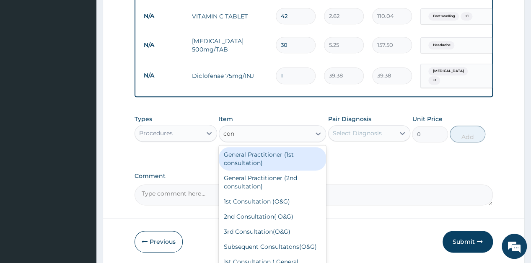
type input "cons"
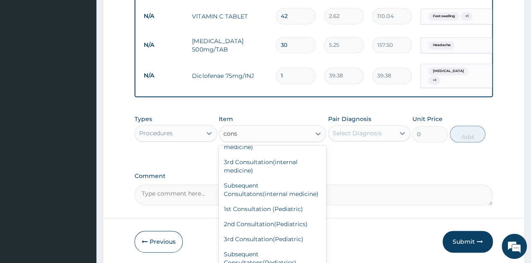
scroll to position [241, 0]
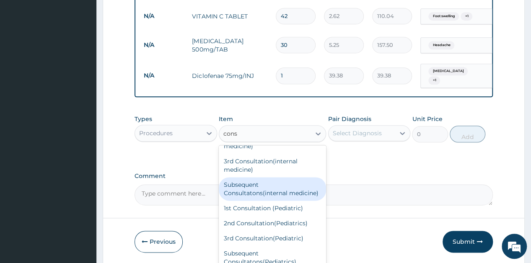
click at [265, 201] on div "Subsequent Consultatons(internal medicine)" at bounding box center [272, 188] width 107 height 23
type input "2000"
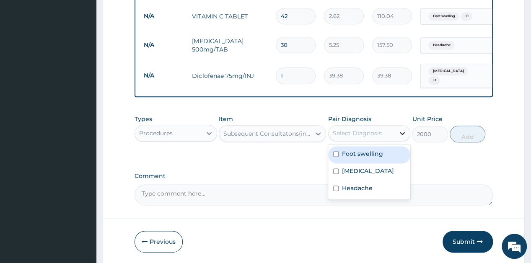
click at [402, 128] on div at bounding box center [402, 133] width 15 height 15
click at [370, 153] on label "Foot swelling" at bounding box center [362, 154] width 41 height 8
checkbox input "true"
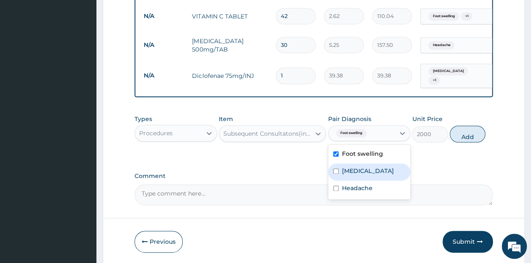
click at [366, 172] on label "Cellulitis of foot" at bounding box center [368, 171] width 52 height 8
checkbox input "true"
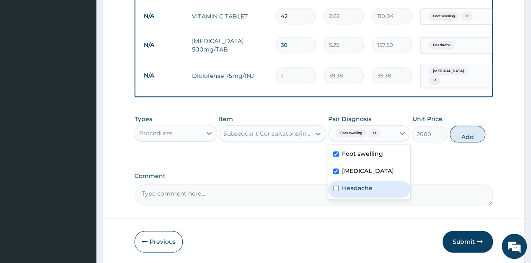
click at [363, 187] on label "Headache" at bounding box center [357, 188] width 31 height 8
checkbox input "true"
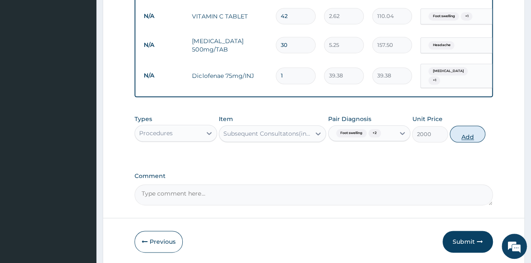
click at [468, 131] on button "Add" at bounding box center [468, 134] width 36 height 17
type input "0"
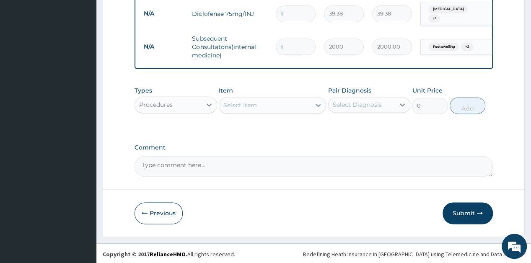
scroll to position [514, 0]
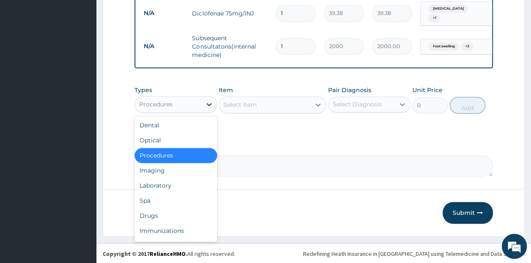
click at [212, 100] on icon at bounding box center [209, 104] width 8 height 8
click at [157, 211] on div "Drugs" at bounding box center [176, 215] width 82 height 15
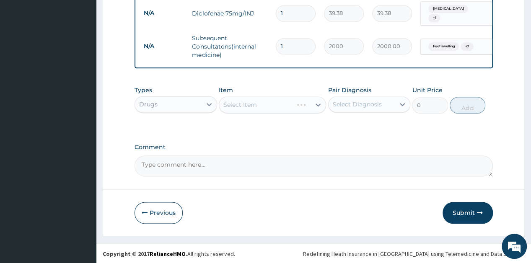
click at [313, 108] on div "Select Item" at bounding box center [272, 104] width 107 height 17
click at [313, 108] on div at bounding box center [318, 104] width 15 height 15
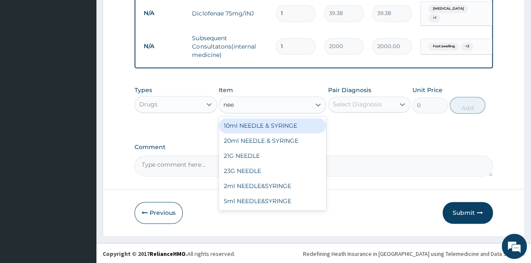
type input "need"
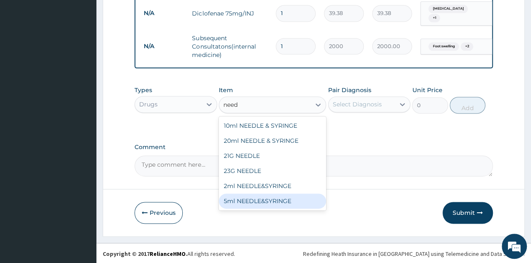
click at [239, 207] on div "5ml NEEDLE&SYRINGE" at bounding box center [272, 201] width 107 height 15
type input "26.25"
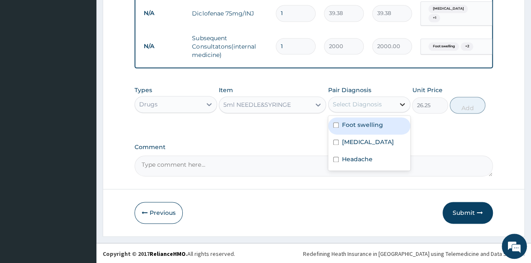
click at [396, 100] on div at bounding box center [402, 104] width 15 height 15
click at [379, 124] on label "Foot swelling" at bounding box center [362, 125] width 41 height 8
checkbox input "true"
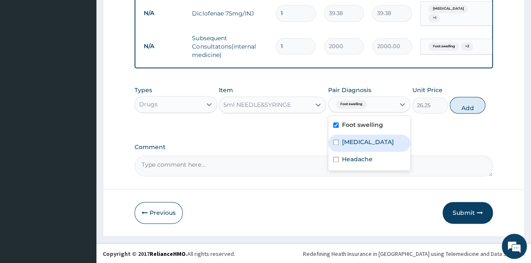
click at [372, 137] on div "Cellulitis of foot" at bounding box center [369, 143] width 82 height 17
checkbox input "true"
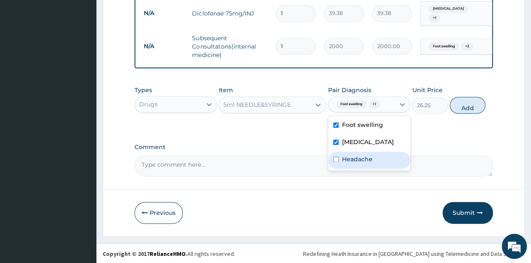
click at [366, 152] on div "Headache" at bounding box center [369, 160] width 82 height 17
checkbox input "true"
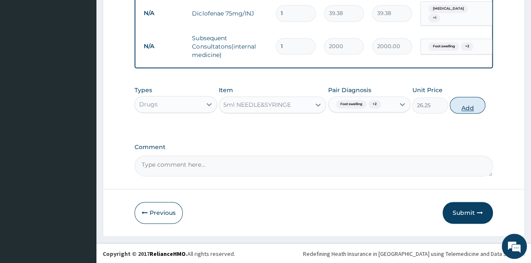
click at [468, 107] on button "Add" at bounding box center [468, 105] width 36 height 17
type input "0"
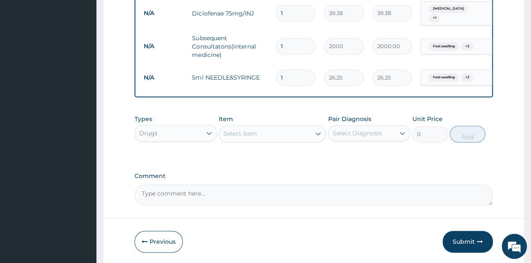
click at [298, 136] on div "Select Item" at bounding box center [264, 133] width 91 height 13
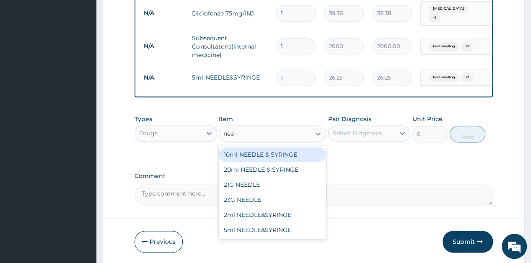
type input "need"
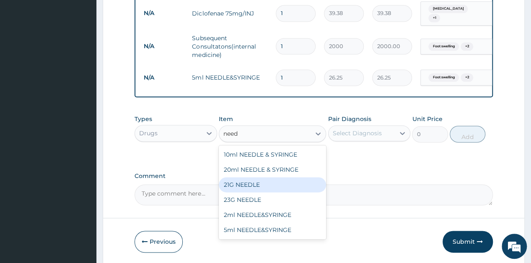
click at [234, 185] on div "21G NEEDLE" at bounding box center [272, 184] width 107 height 15
type input "10.5"
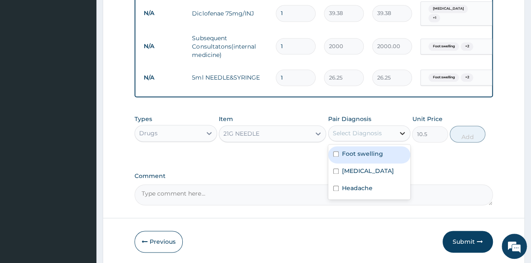
click at [400, 127] on div at bounding box center [402, 133] width 15 height 15
click at [374, 155] on label "Foot swelling" at bounding box center [362, 154] width 41 height 8
checkbox input "true"
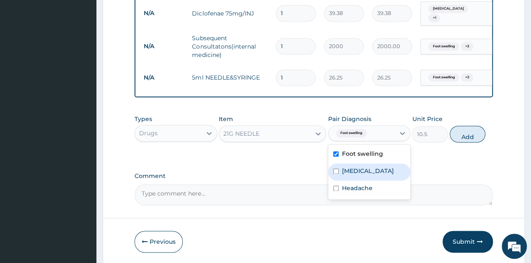
click at [365, 171] on label "Cellulitis of foot" at bounding box center [368, 171] width 52 height 8
checkbox input "true"
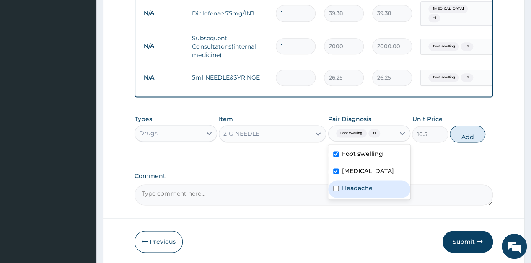
click at [361, 183] on div "Headache" at bounding box center [369, 189] width 82 height 17
checkbox input "true"
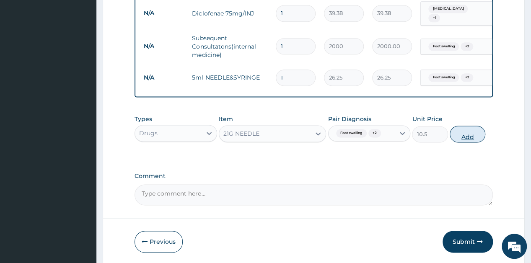
click at [461, 135] on button "Add" at bounding box center [468, 134] width 36 height 17
type input "0"
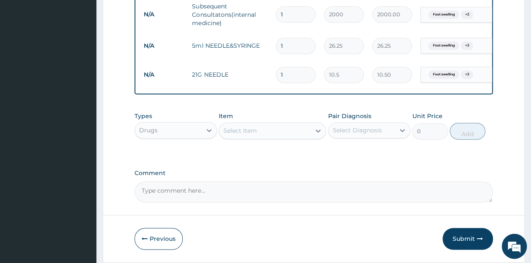
scroll to position [552, 0]
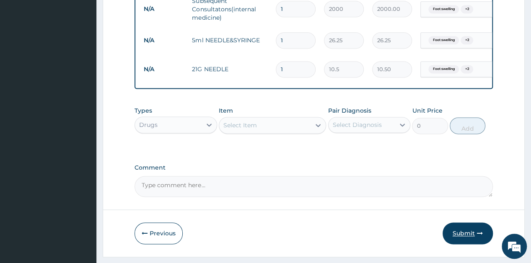
click at [466, 231] on button "Submit" at bounding box center [468, 234] width 50 height 22
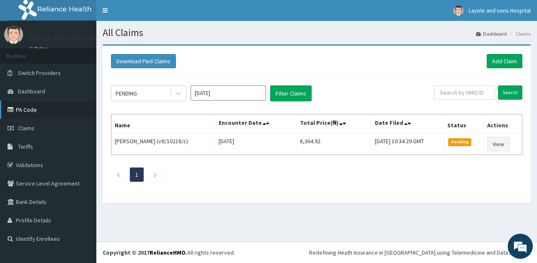
click at [33, 111] on link "PA Code" at bounding box center [48, 110] width 96 height 18
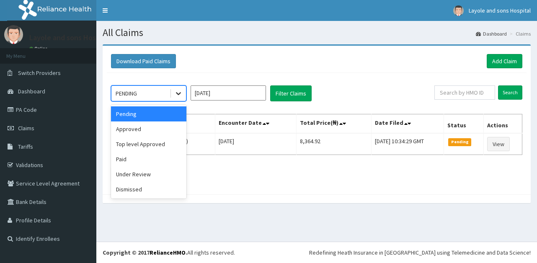
click at [173, 93] on div at bounding box center [178, 93] width 15 height 15
click at [142, 118] on div "Pending" at bounding box center [148, 113] width 75 height 15
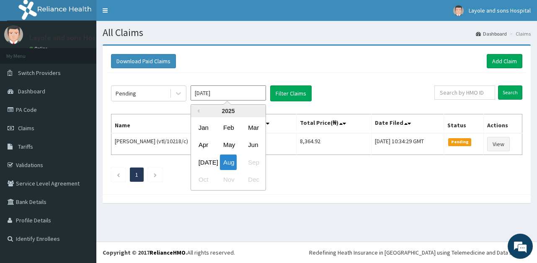
click at [218, 87] on input "[DATE]" at bounding box center [228, 93] width 75 height 15
click at [209, 166] on div "Jul" at bounding box center [203, 163] width 17 height 16
click at [238, 94] on input "Jul 2025" at bounding box center [228, 93] width 75 height 15
click at [227, 158] on div "Aug" at bounding box center [228, 163] width 17 height 16
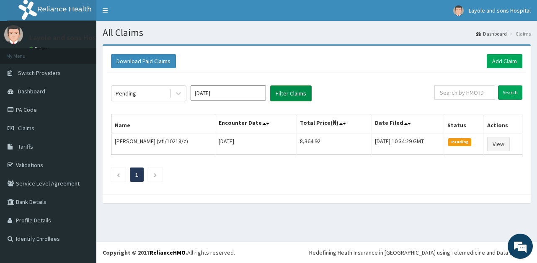
click at [288, 88] on button "Filter Claims" at bounding box center [291, 94] width 42 height 16
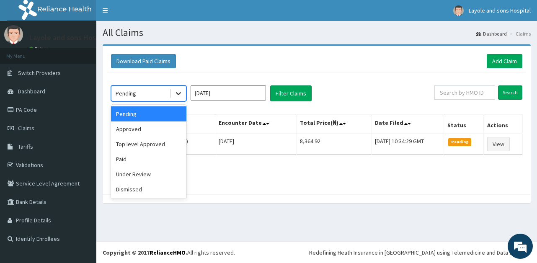
click at [180, 97] on icon at bounding box center [178, 93] width 8 height 8
click at [141, 135] on div "Approved" at bounding box center [148, 129] width 75 height 15
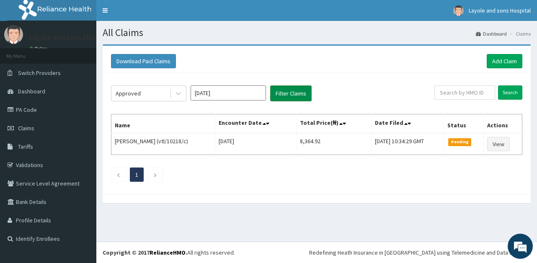
click at [290, 91] on button "Filter Claims" at bounding box center [291, 94] width 42 height 16
drag, startPoint x: 233, startPoint y: 76, endPoint x: 223, endPoint y: 95, distance: 21.4
click at [223, 95] on div "Approved Aug 2025 Filter Claims Search Name Encounter Date Total Price(₦) Date …" at bounding box center [317, 131] width 420 height 117
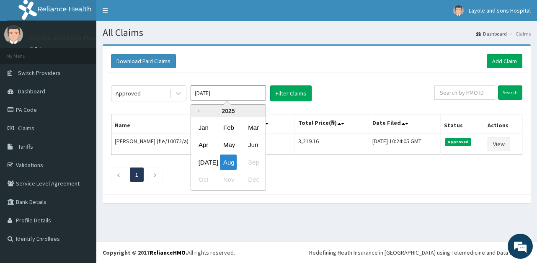
click at [223, 95] on input "[DATE]" at bounding box center [228, 93] width 75 height 15
click at [209, 161] on div "Jul" at bounding box center [203, 163] width 17 height 16
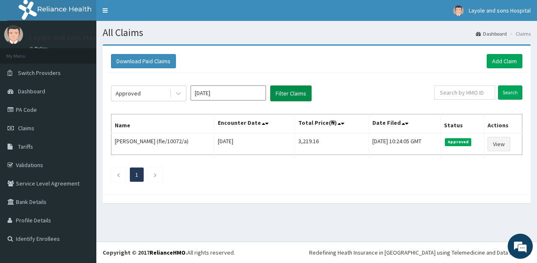
click at [286, 91] on button "Filter Claims" at bounding box center [291, 94] width 42 height 16
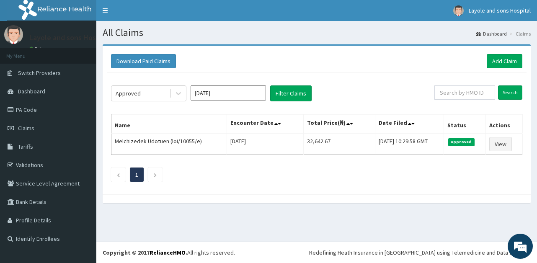
click at [187, 94] on div "Approved Jul 2025 Filter Claims" at bounding box center [273, 94] width 324 height 16
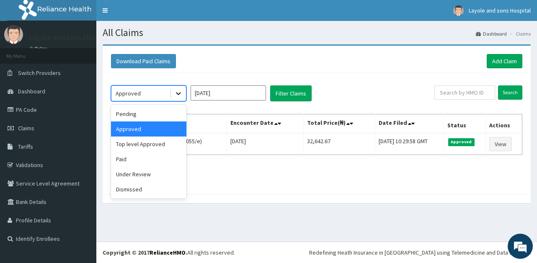
click at [178, 96] on icon at bounding box center [178, 93] width 8 height 8
click at [136, 117] on div "Pending" at bounding box center [148, 113] width 75 height 15
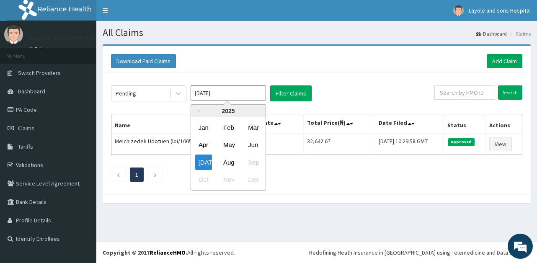
click at [220, 96] on input "Jul 2025" at bounding box center [228, 93] width 75 height 15
click at [229, 159] on div "Aug" at bounding box center [228, 163] width 17 height 16
type input "[DATE]"
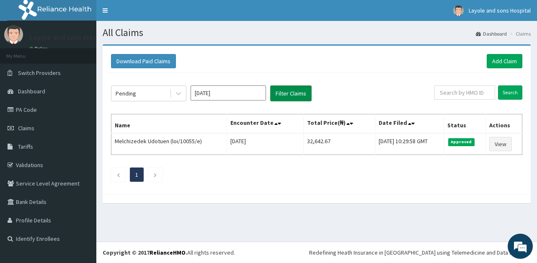
click at [282, 93] on button "Filter Claims" at bounding box center [291, 94] width 42 height 16
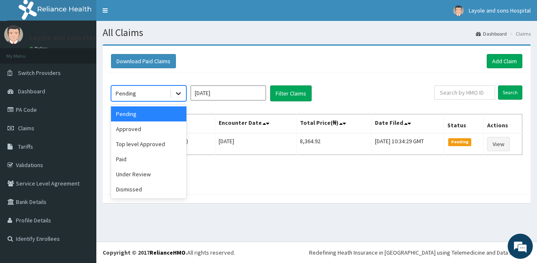
click at [176, 98] on div at bounding box center [178, 93] width 15 height 15
click at [150, 126] on div "Approved" at bounding box center [148, 129] width 75 height 15
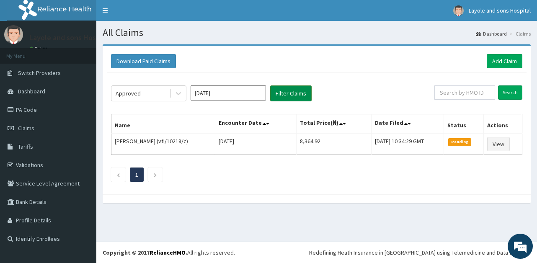
click at [292, 88] on button "Filter Claims" at bounding box center [291, 94] width 42 height 16
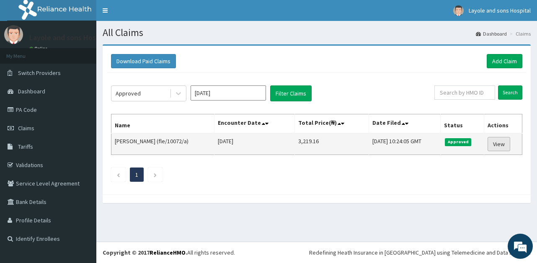
click at [500, 140] on link "View" at bounding box center [499, 144] width 23 height 14
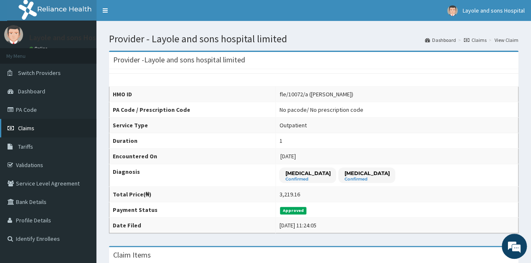
click at [33, 119] on link "Claims" at bounding box center [48, 128] width 96 height 18
